Goal: Task Accomplishment & Management: Manage account settings

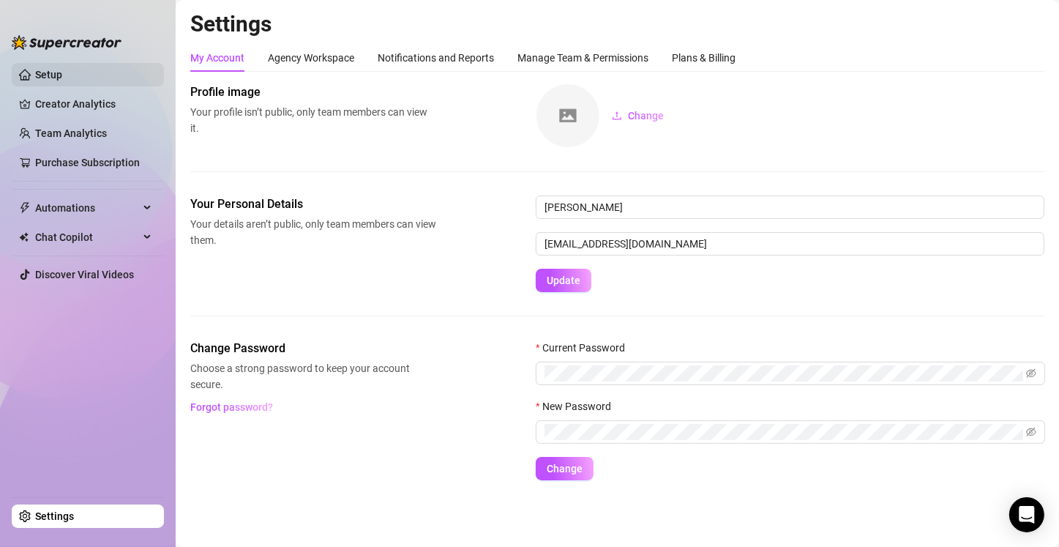
click at [45, 76] on link "Setup" at bounding box center [48, 75] width 27 height 12
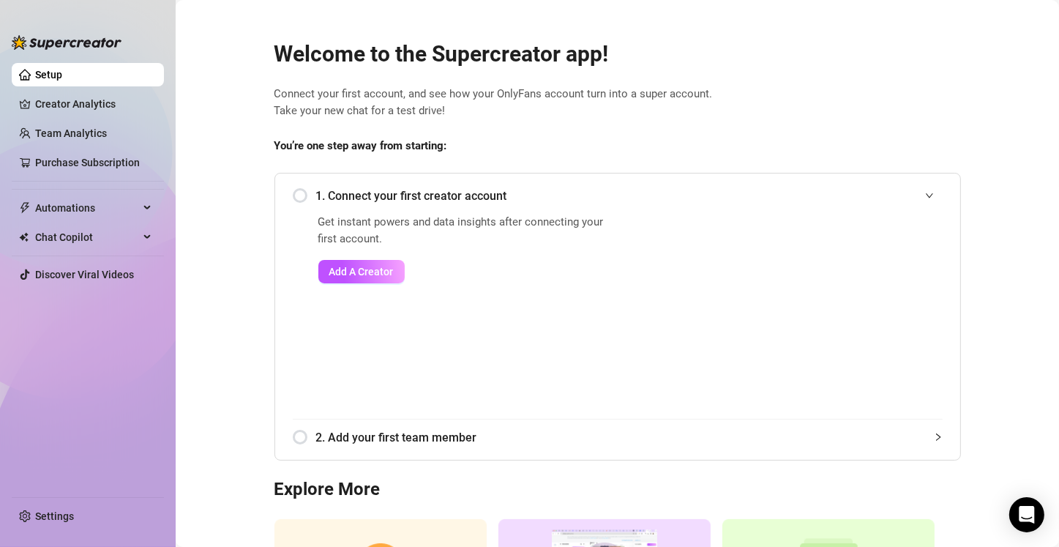
click at [295, 200] on div "1. Connect your first creator account" at bounding box center [618, 196] width 650 height 36
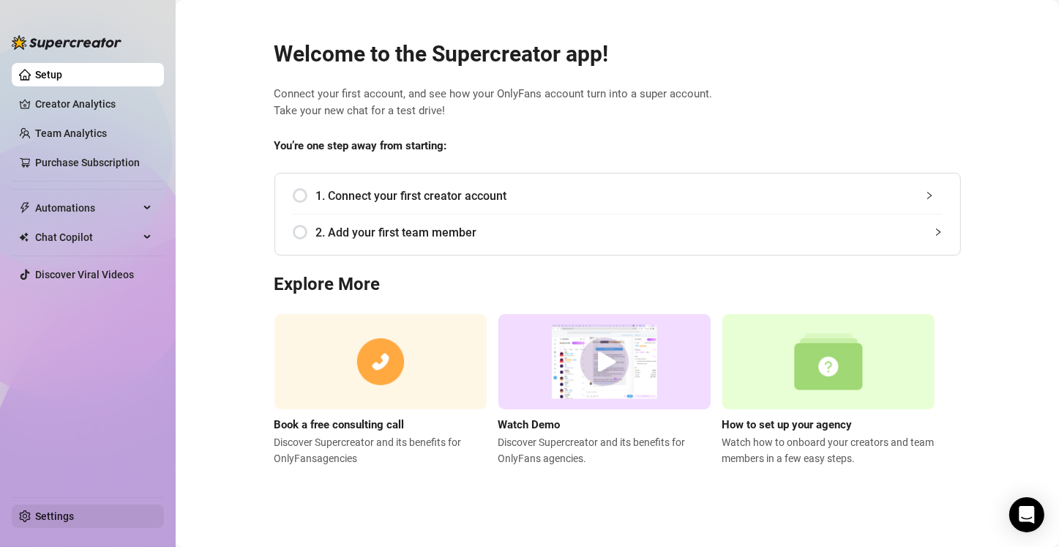
click at [46, 394] on link "Settings" at bounding box center [54, 516] width 39 height 12
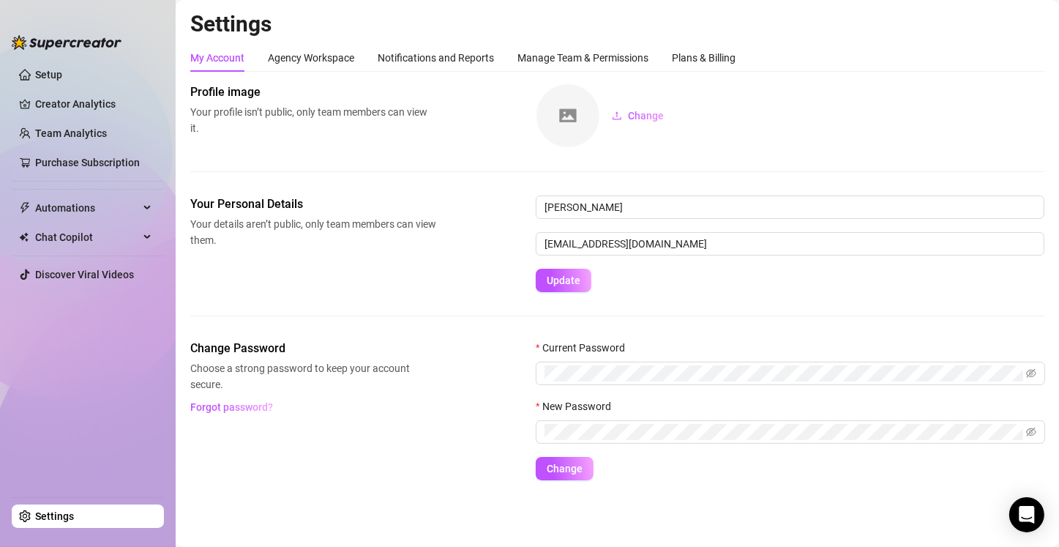
click at [46, 394] on link "Settings" at bounding box center [54, 516] width 39 height 12
click at [305, 55] on div "Agency Workspace" at bounding box center [311, 58] width 86 height 16
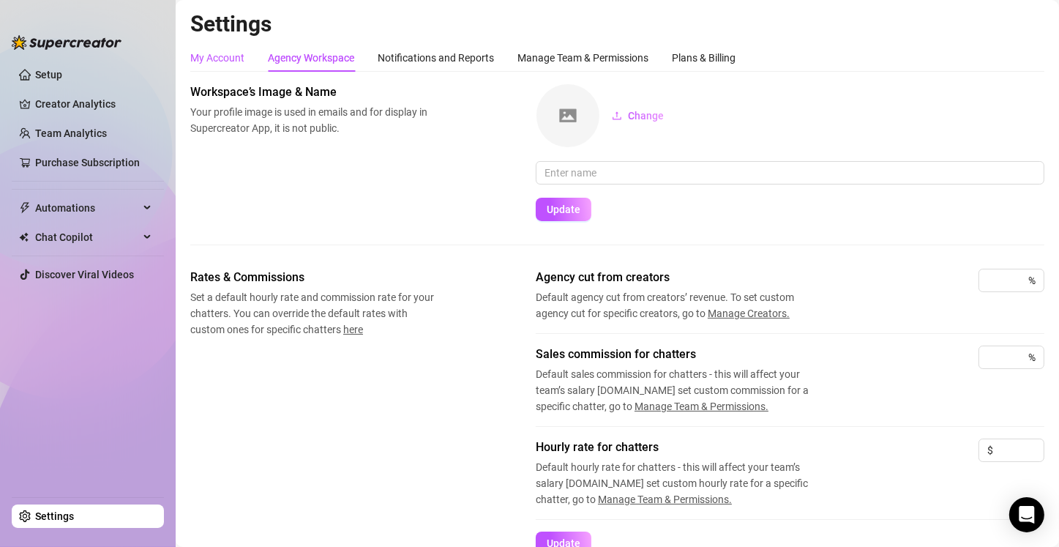
click at [224, 55] on div "My Account" at bounding box center [217, 58] width 54 height 16
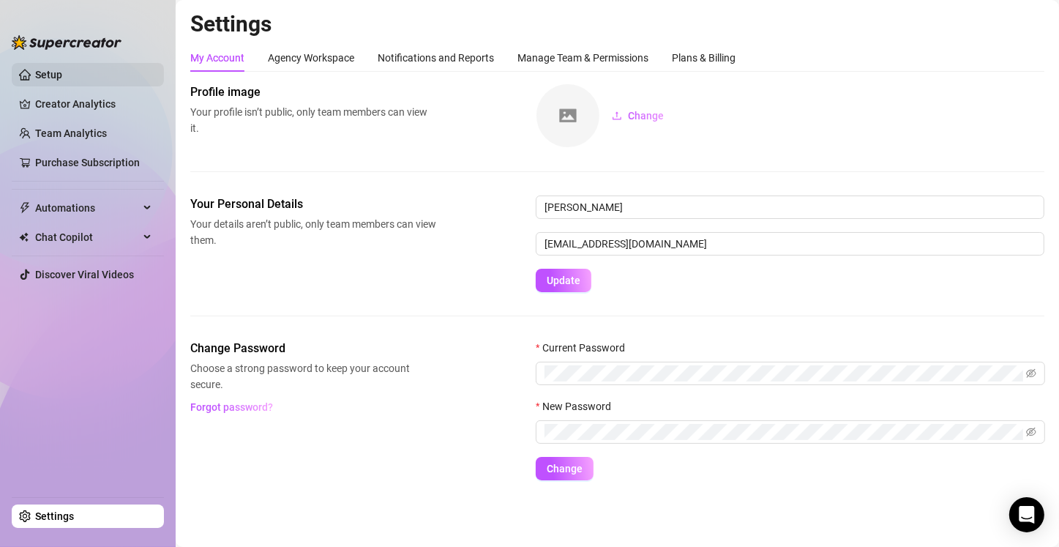
click at [62, 80] on link "Setup" at bounding box center [48, 75] width 27 height 12
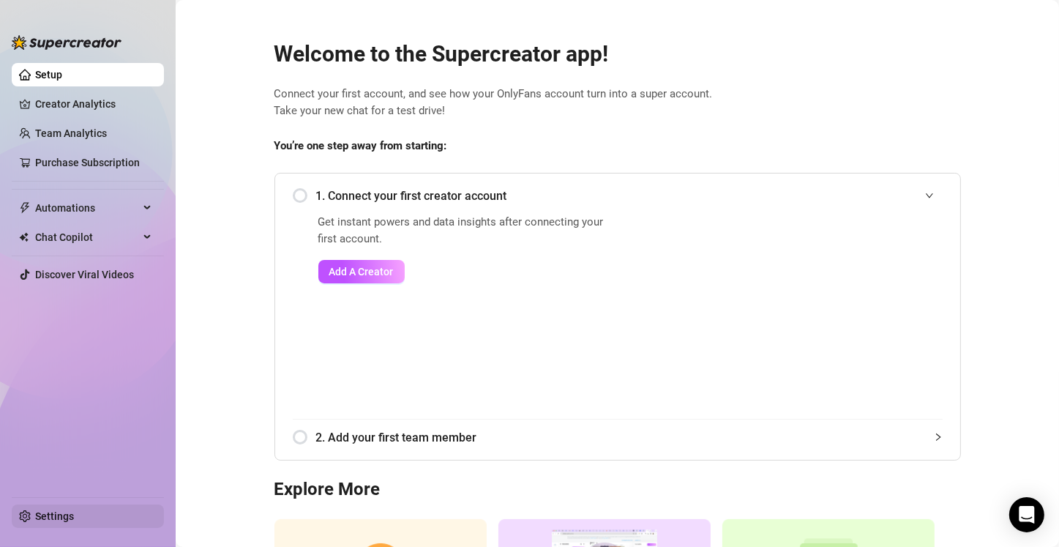
click at [55, 394] on link "Settings" at bounding box center [54, 516] width 39 height 12
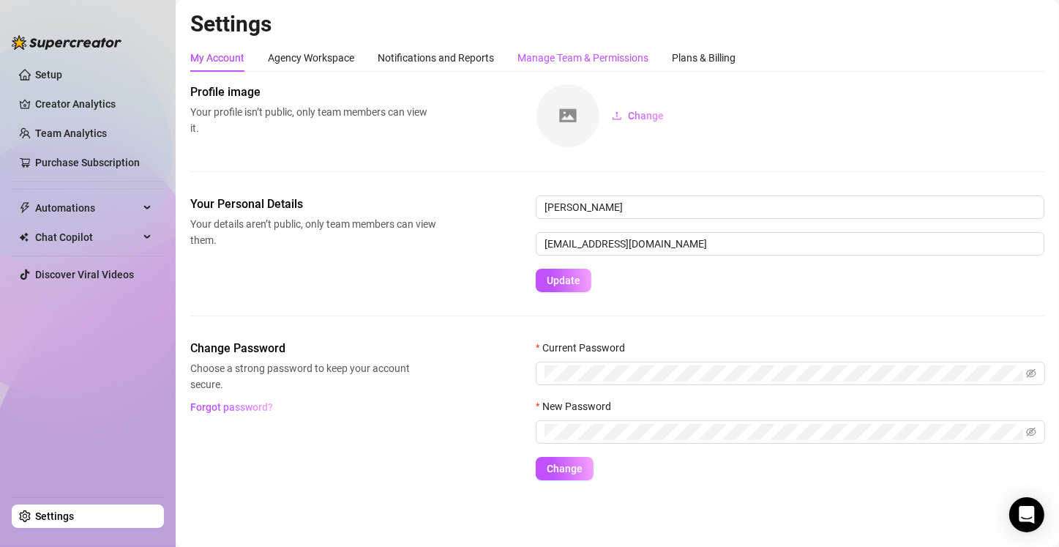
click at [566, 53] on div "Manage Team & Permissions" at bounding box center [582, 58] width 131 height 16
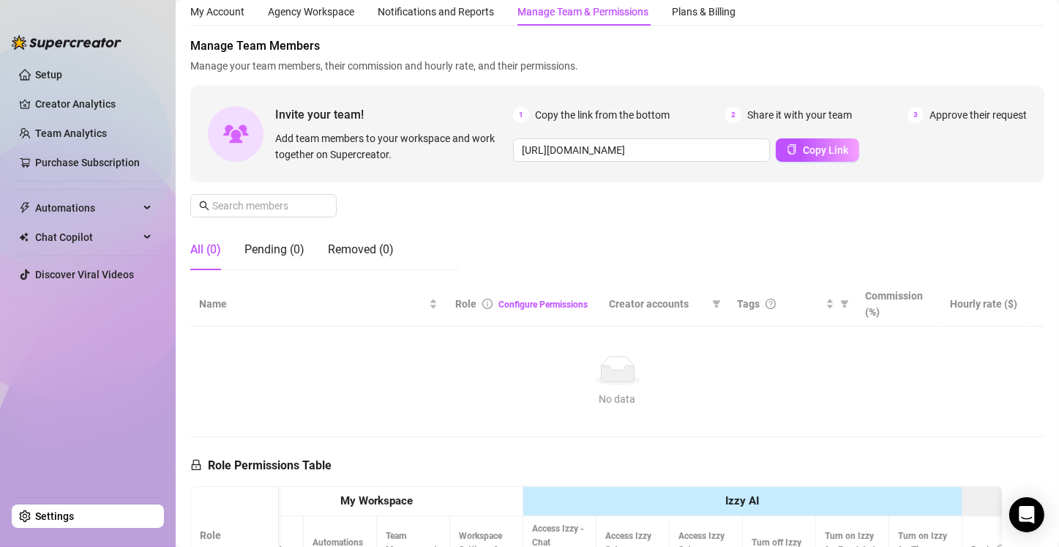
scroll to position [45, 0]
click at [566, 154] on input "[URL][DOMAIN_NAME]" at bounding box center [641, 150] width 257 height 23
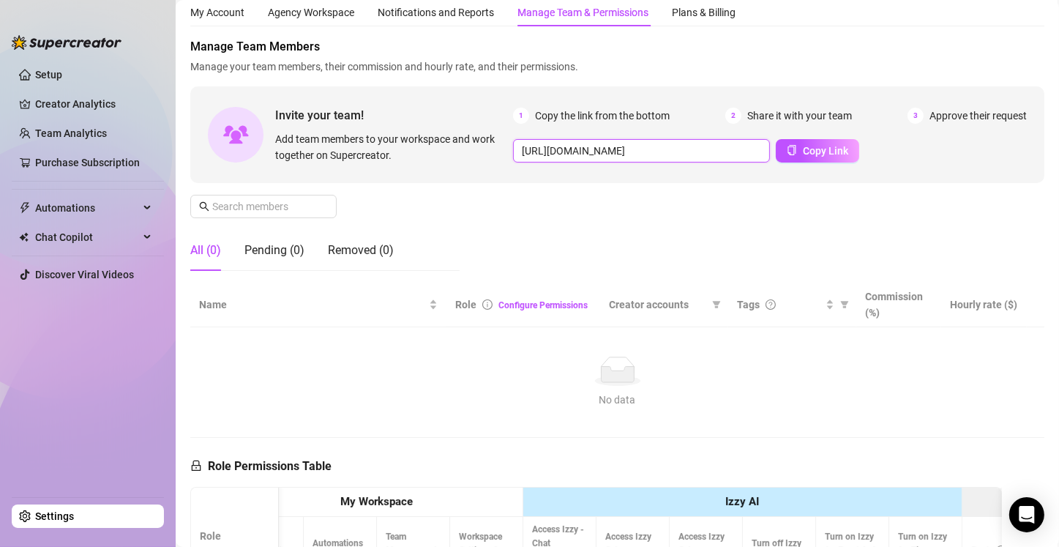
click at [566, 147] on input "[URL][DOMAIN_NAME]" at bounding box center [641, 150] width 257 height 23
type input "[URL][DOMAIN_NAME]"
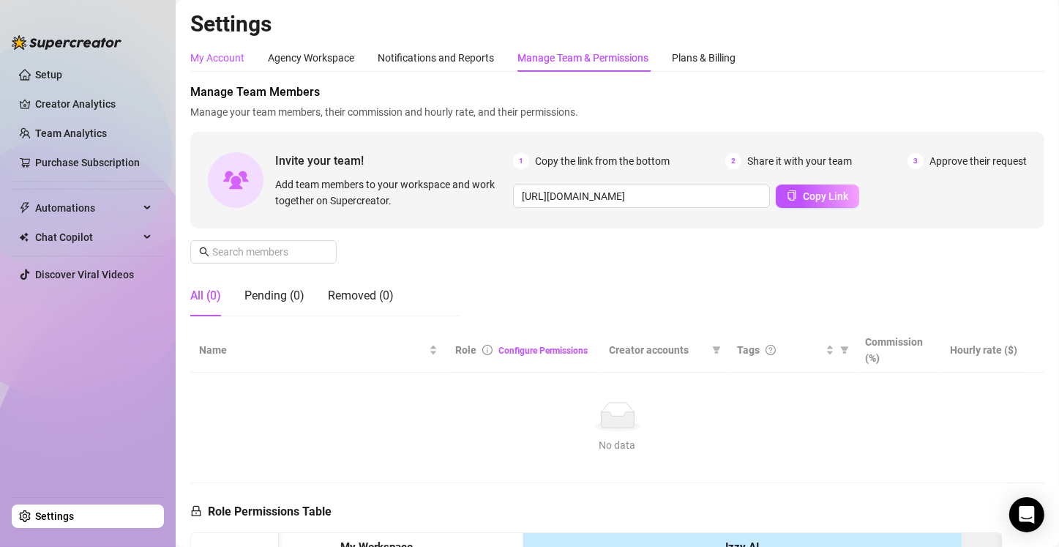
scroll to position [0, 0]
click at [200, 53] on div "My Account" at bounding box center [217, 58] width 54 height 16
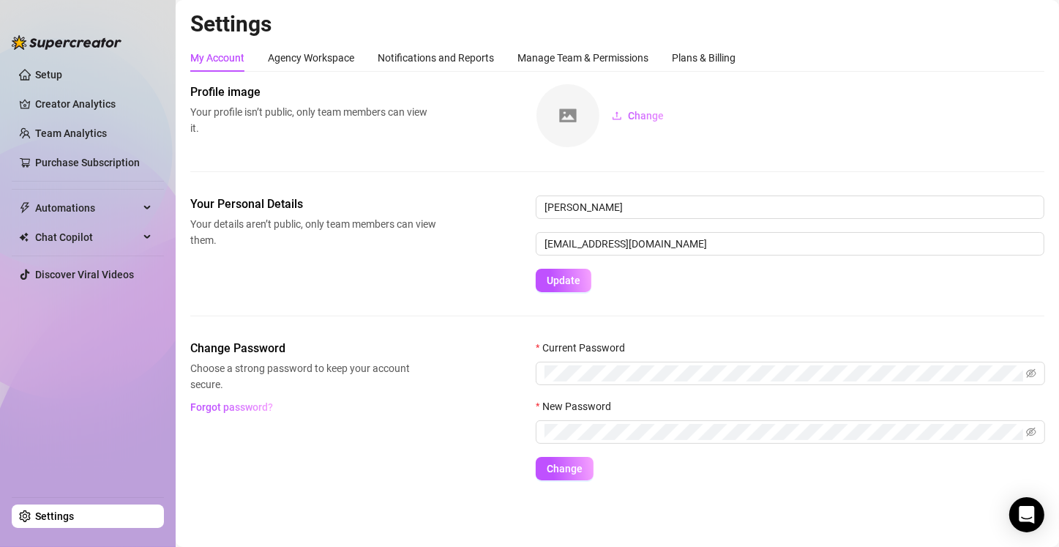
click at [74, 394] on link "Settings" at bounding box center [54, 516] width 39 height 12
click at [62, 69] on link "Setup" at bounding box center [48, 75] width 27 height 12
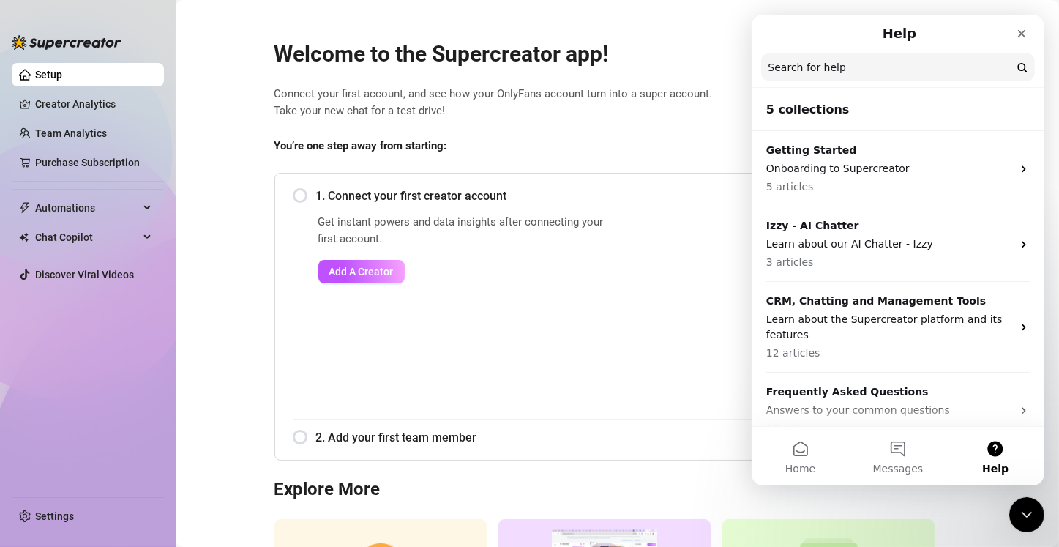
click at [566, 20] on main "Welcome to the Supercreator app! Connect your first account, and see how your O…" at bounding box center [617, 357] width 883 height 715
click at [566, 37] on icon "Close" at bounding box center [1021, 34] width 12 height 12
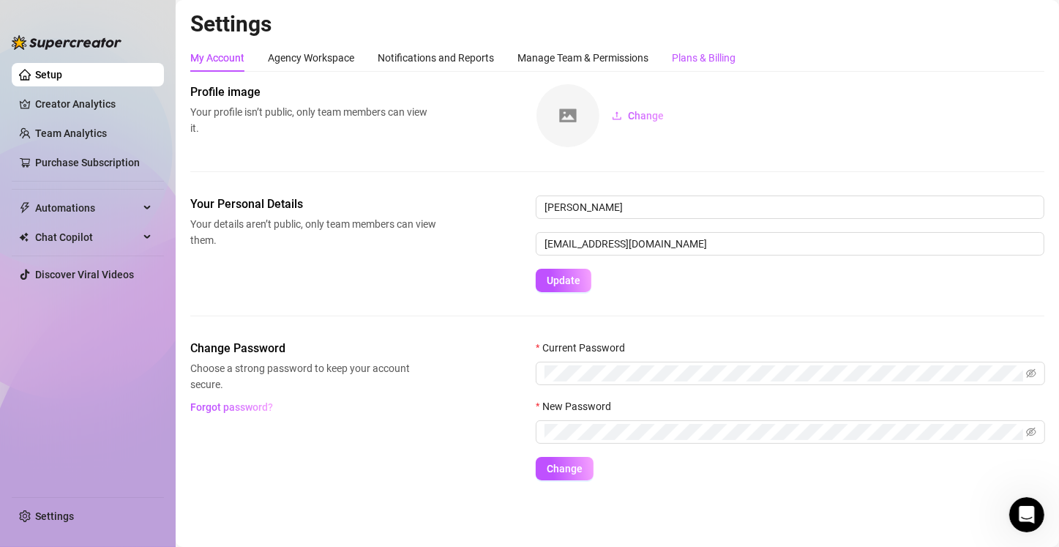
click at [566, 58] on div "Plans & Billing" at bounding box center [704, 58] width 64 height 16
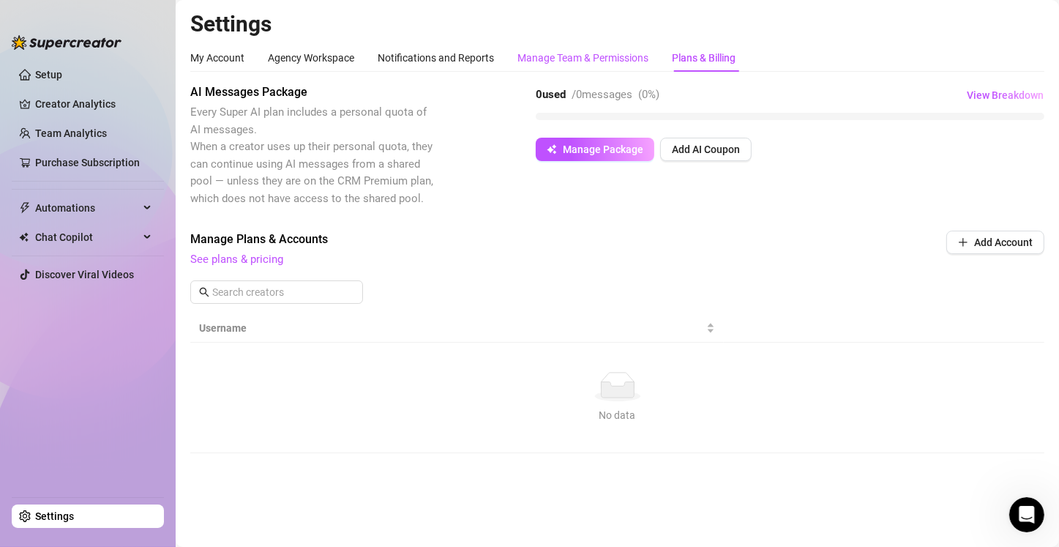
click at [566, 58] on div "Manage Team & Permissions" at bounding box center [582, 58] width 131 height 16
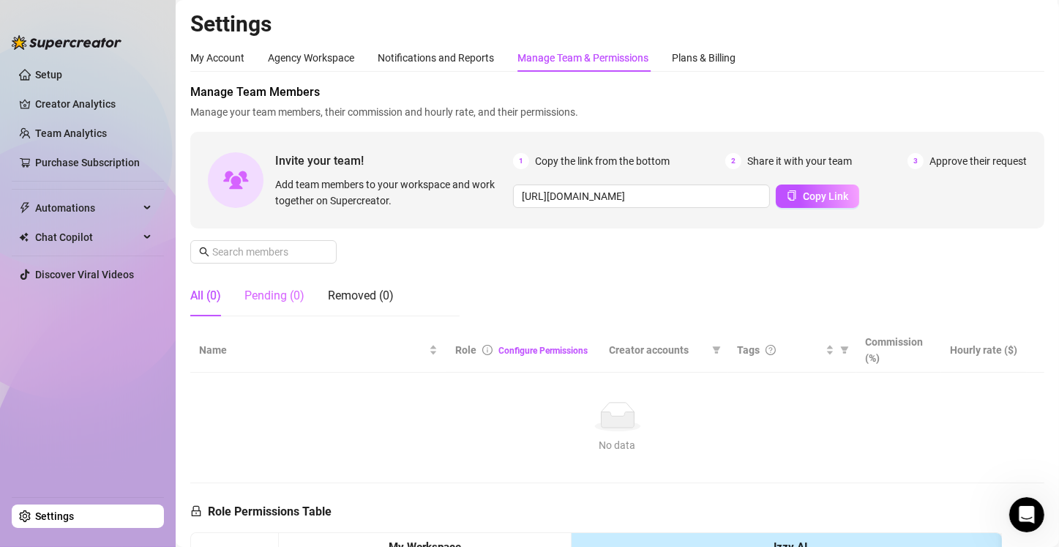
click at [274, 305] on div "Pending (0)" at bounding box center [274, 295] width 60 height 41
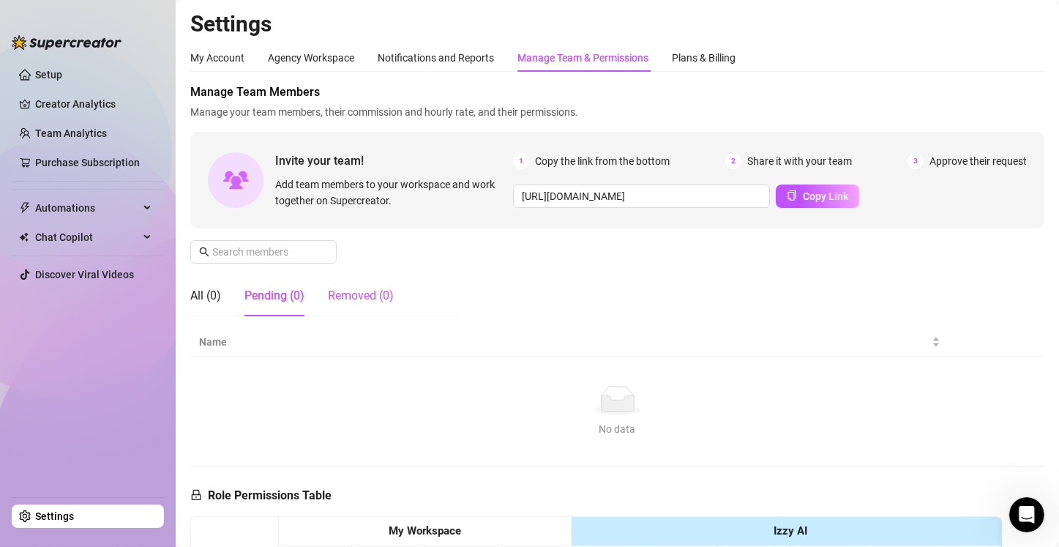
click at [342, 300] on div "Removed (0)" at bounding box center [361, 296] width 66 height 18
click at [224, 63] on div "My Account" at bounding box center [217, 58] width 54 height 16
